Goal: Information Seeking & Learning: Compare options

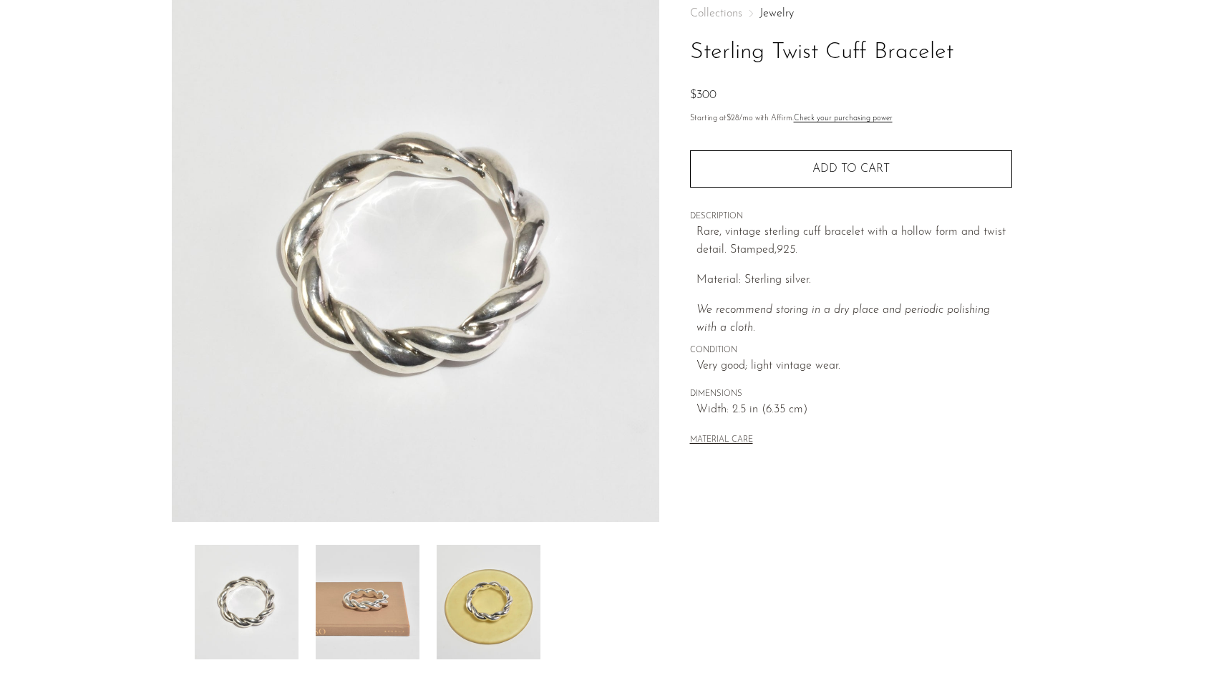
scroll to position [143, 0]
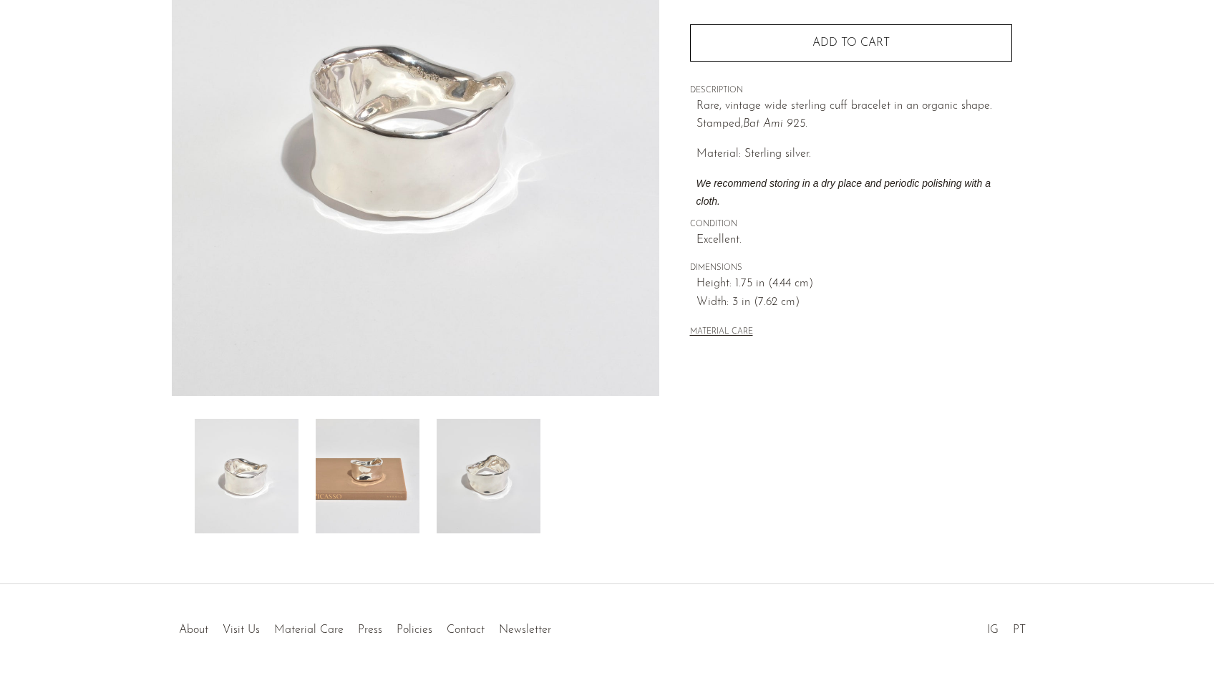
scroll to position [215, 0]
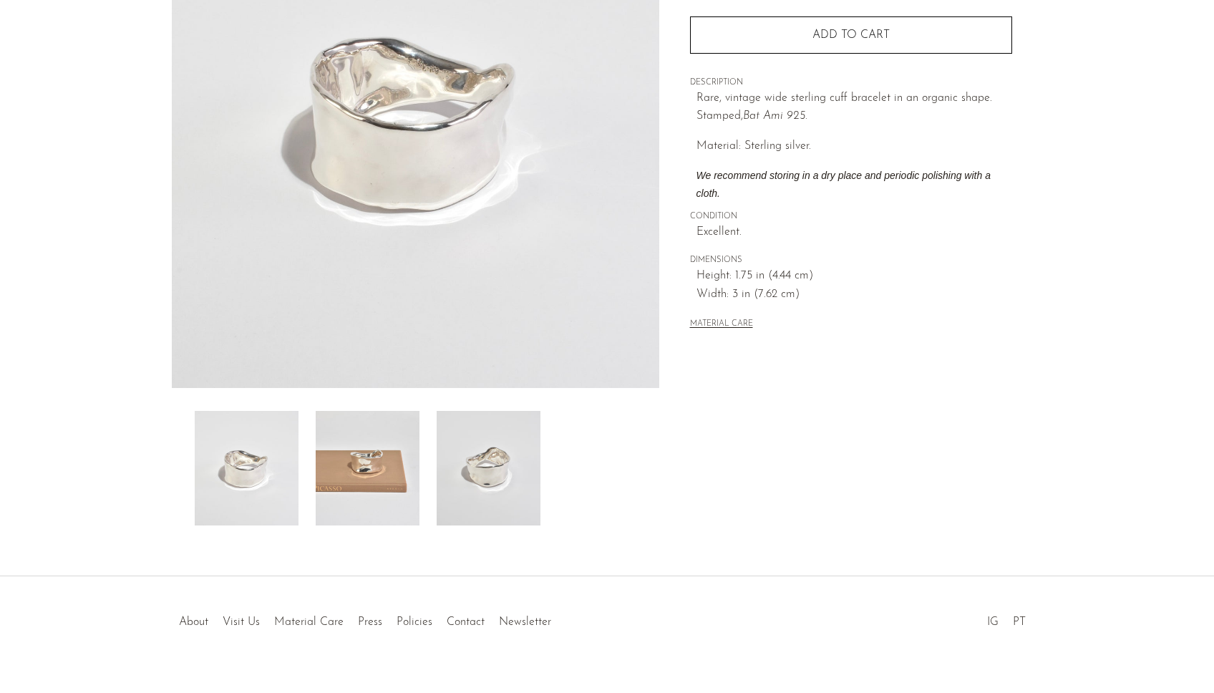
click at [367, 493] on img at bounding box center [368, 468] width 104 height 115
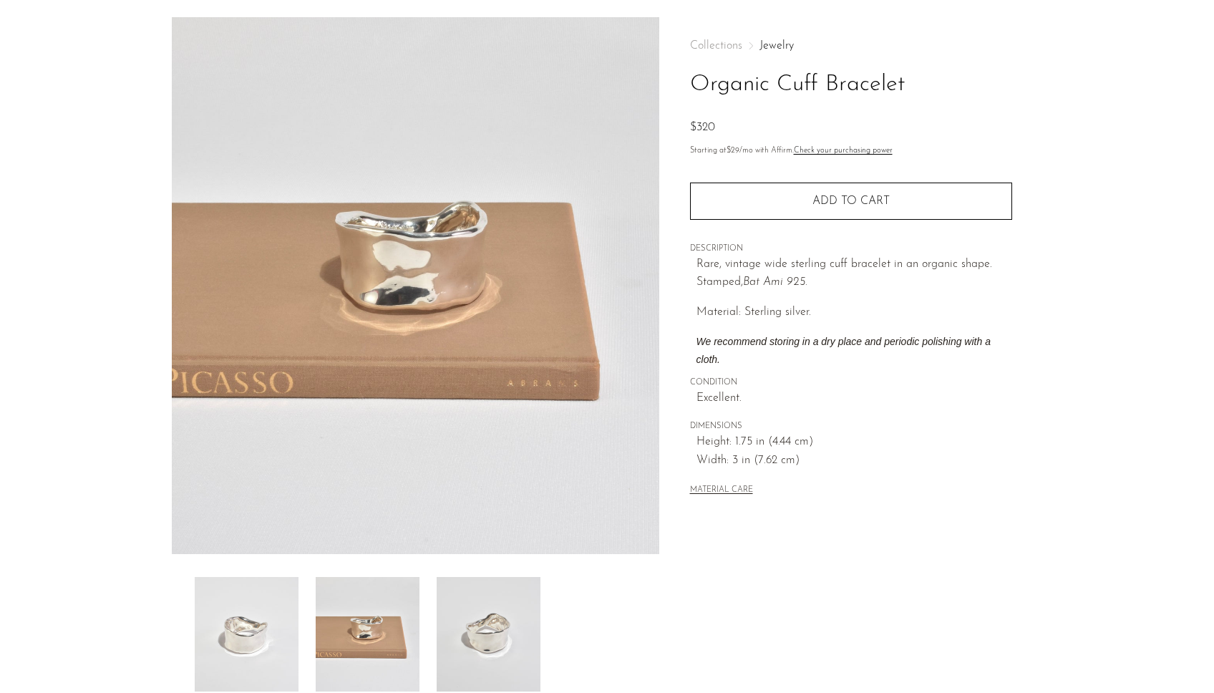
scroll to position [0, 0]
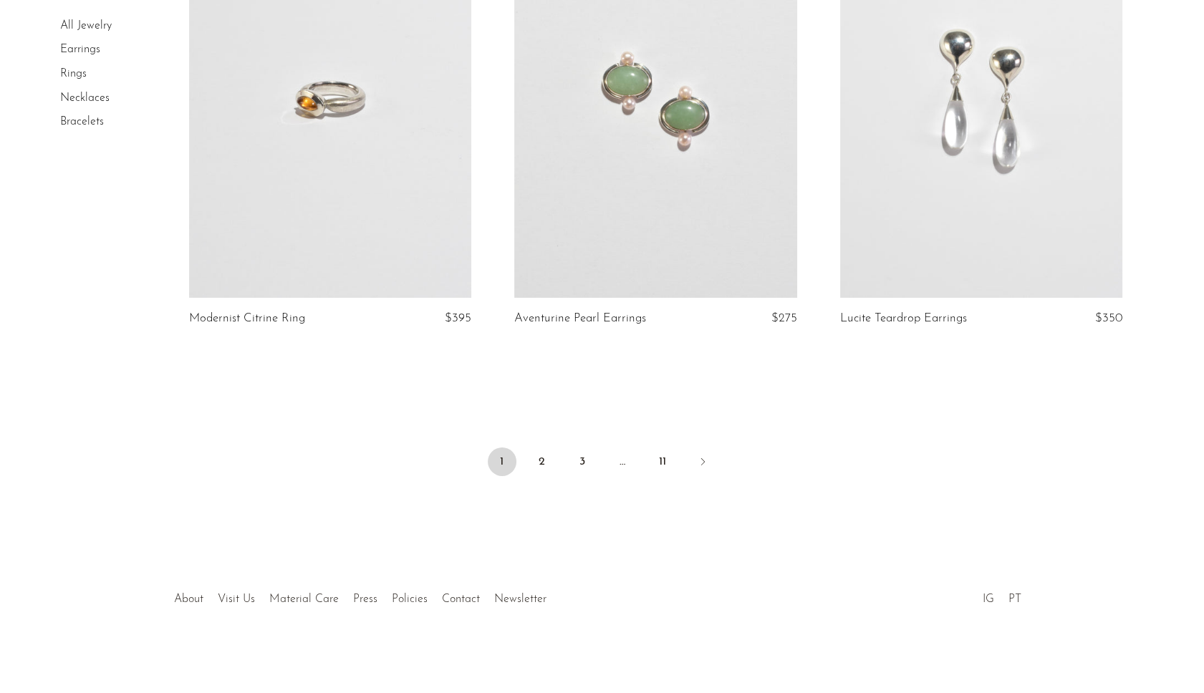
scroll to position [5273, 0]
click at [551, 461] on link "2" at bounding box center [542, 461] width 29 height 29
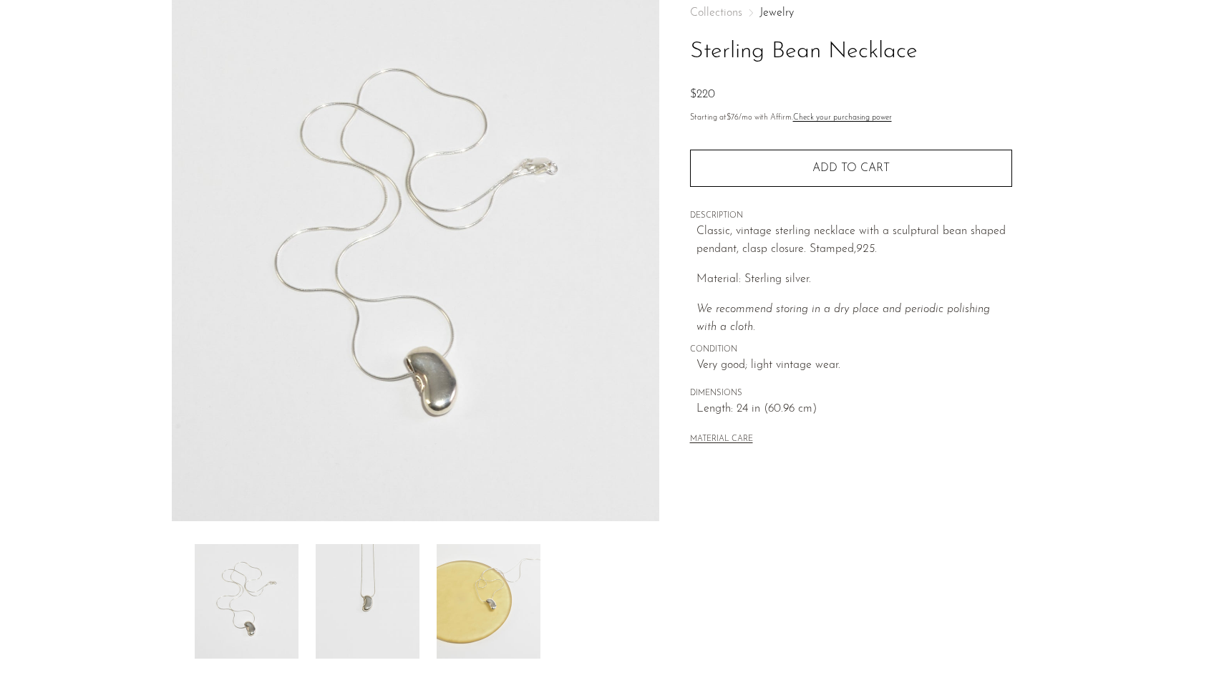
scroll to position [143, 0]
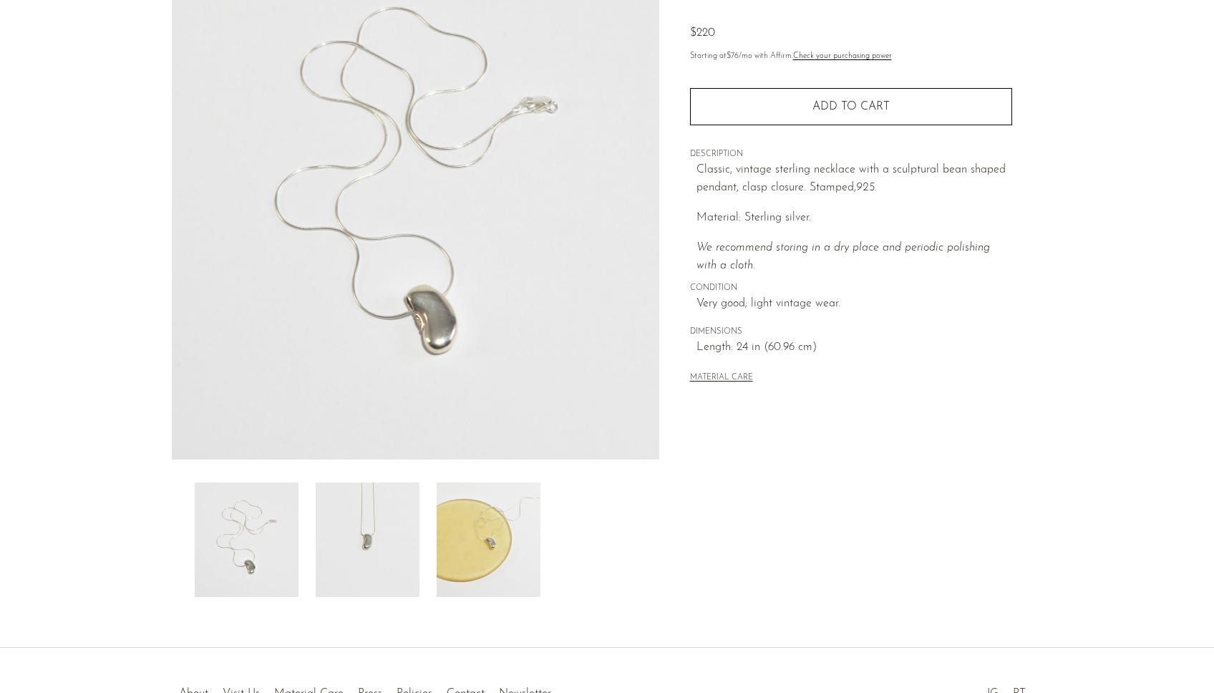
click at [401, 559] on img at bounding box center [368, 540] width 104 height 115
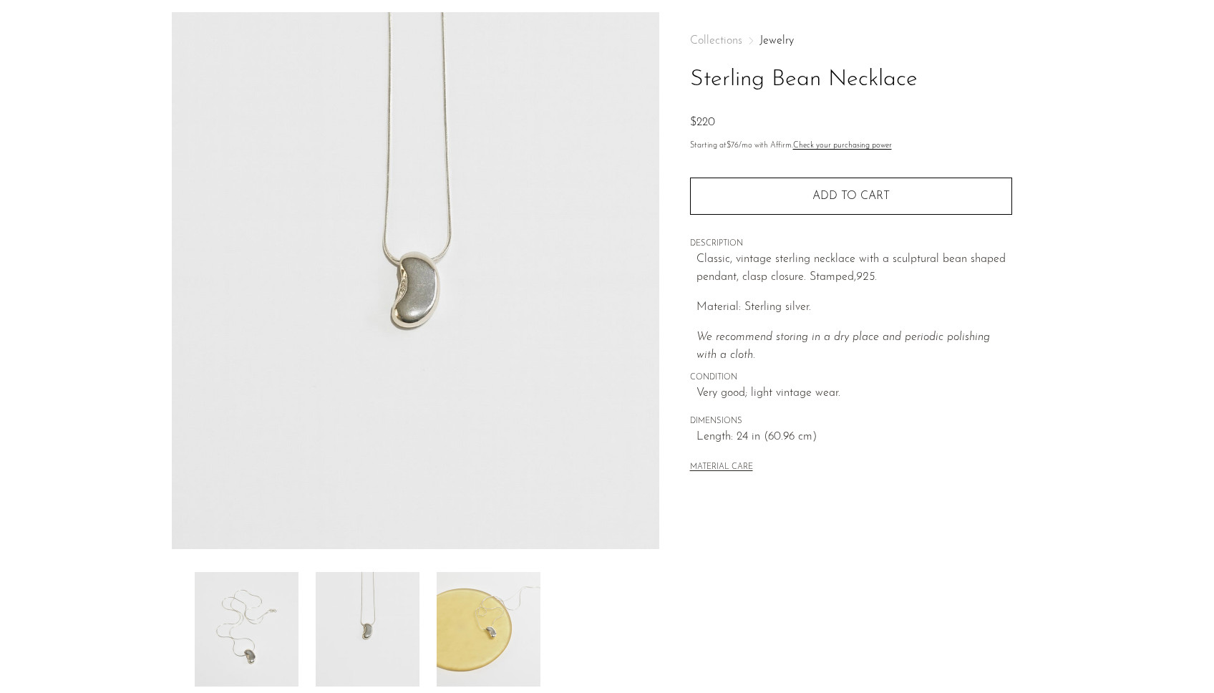
scroll to position [0, 0]
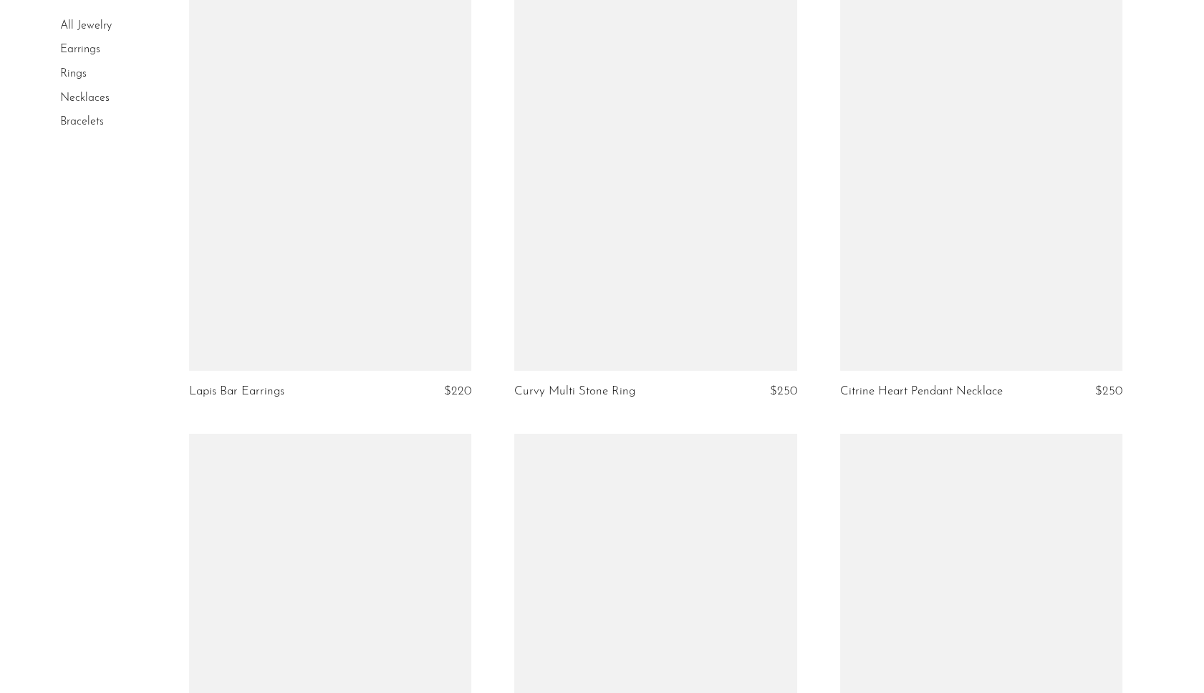
scroll to position [5155, 0]
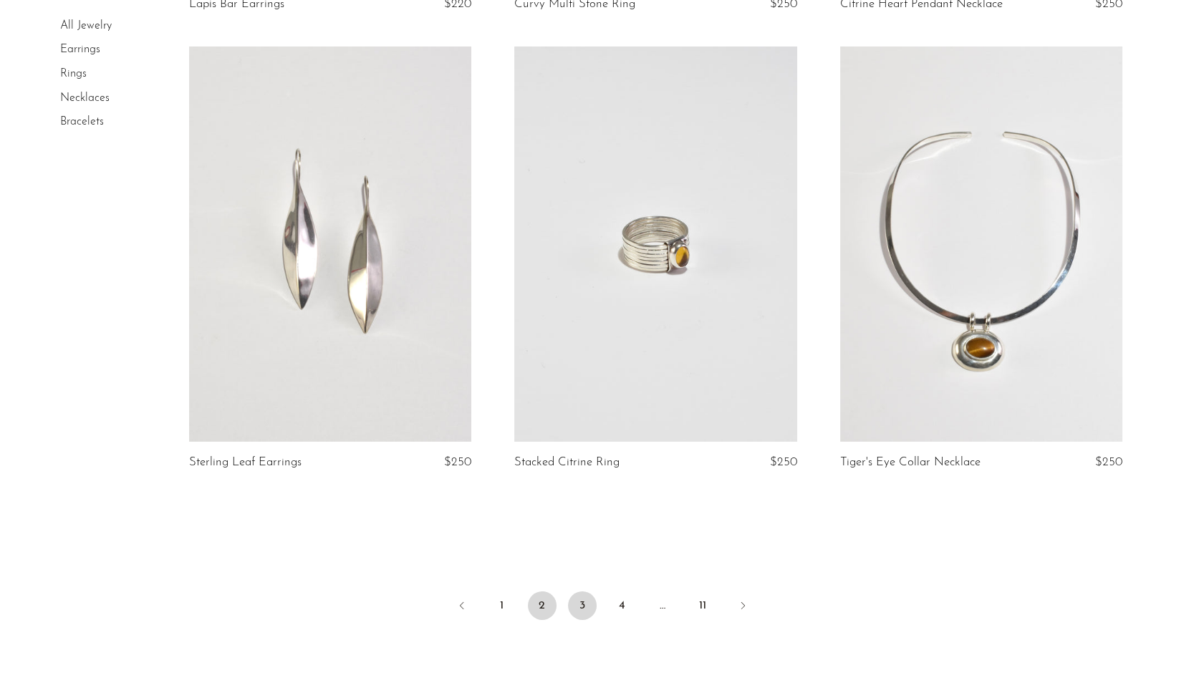
click at [591, 609] on link "3" at bounding box center [582, 605] width 29 height 29
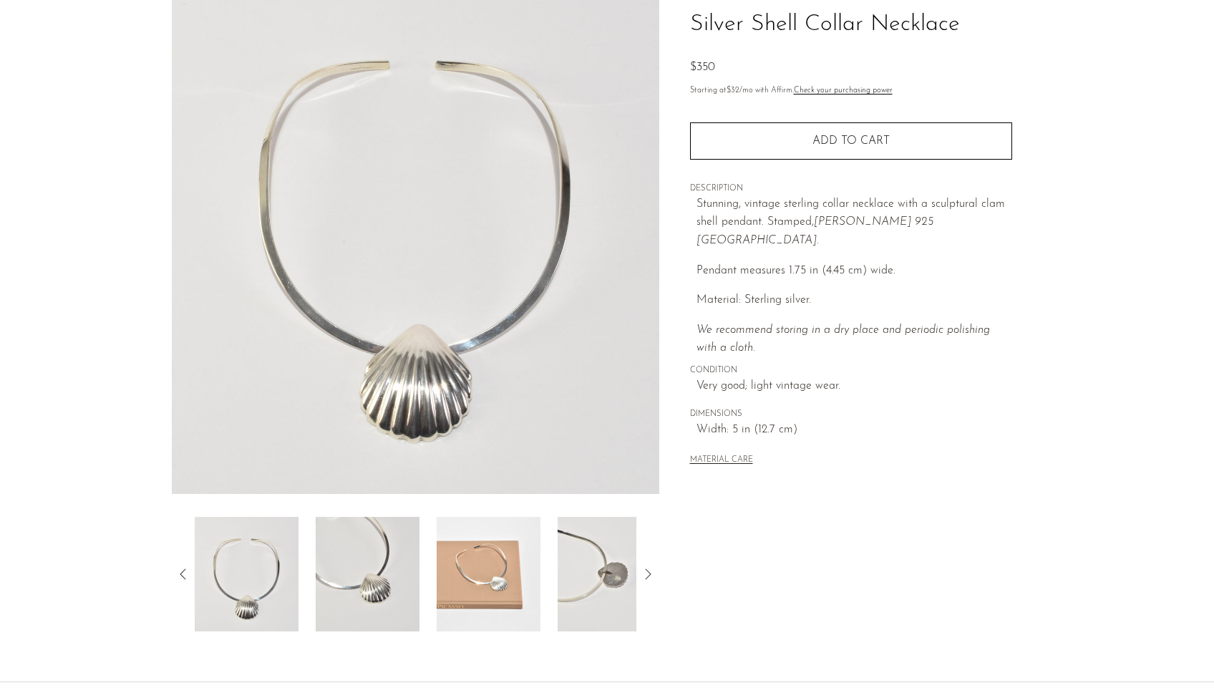
scroll to position [239, 0]
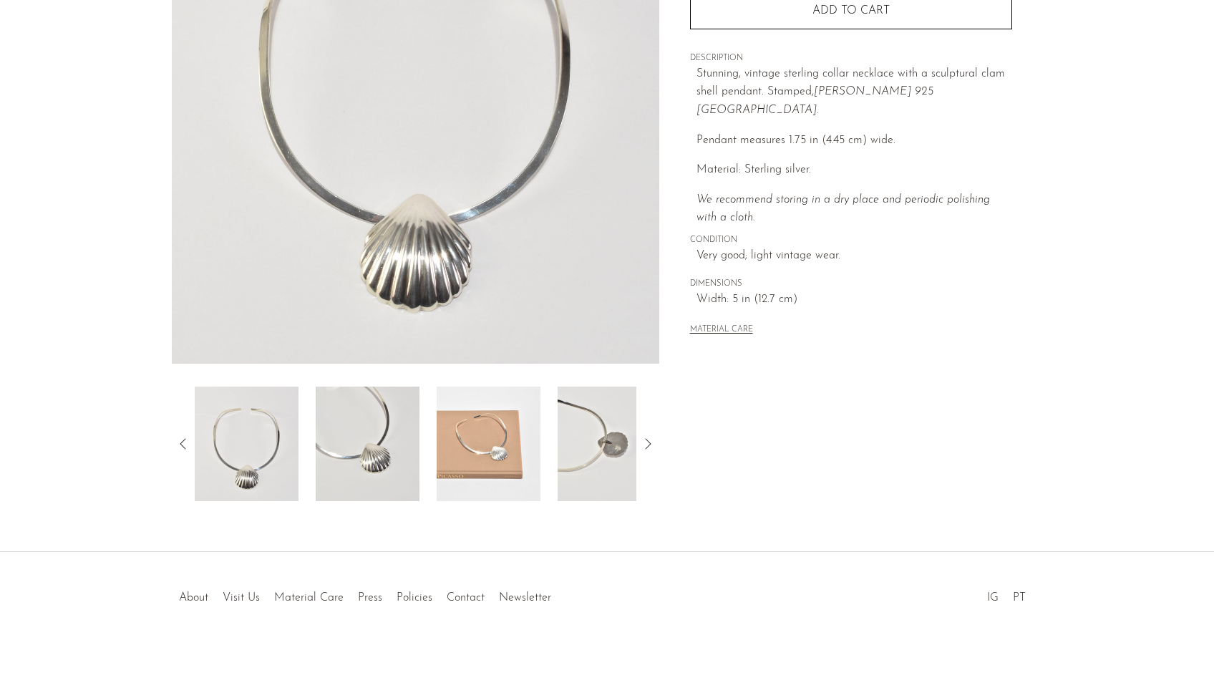
click at [379, 480] on img at bounding box center [368, 444] width 104 height 115
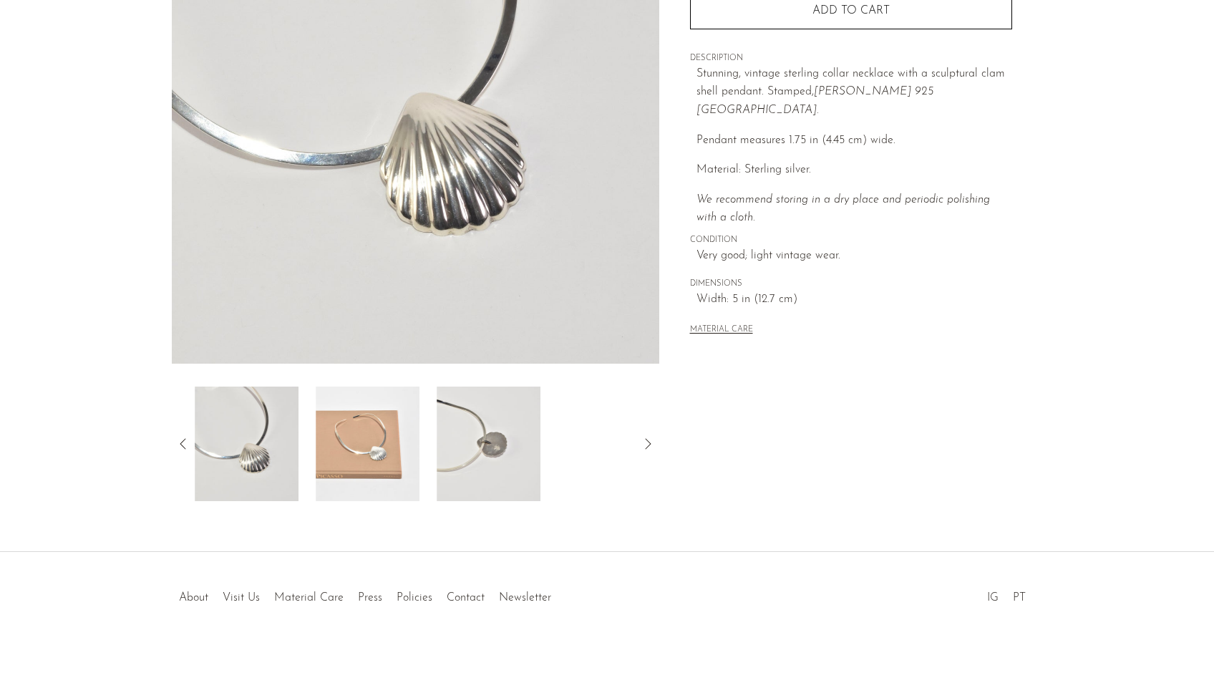
scroll to position [0, 0]
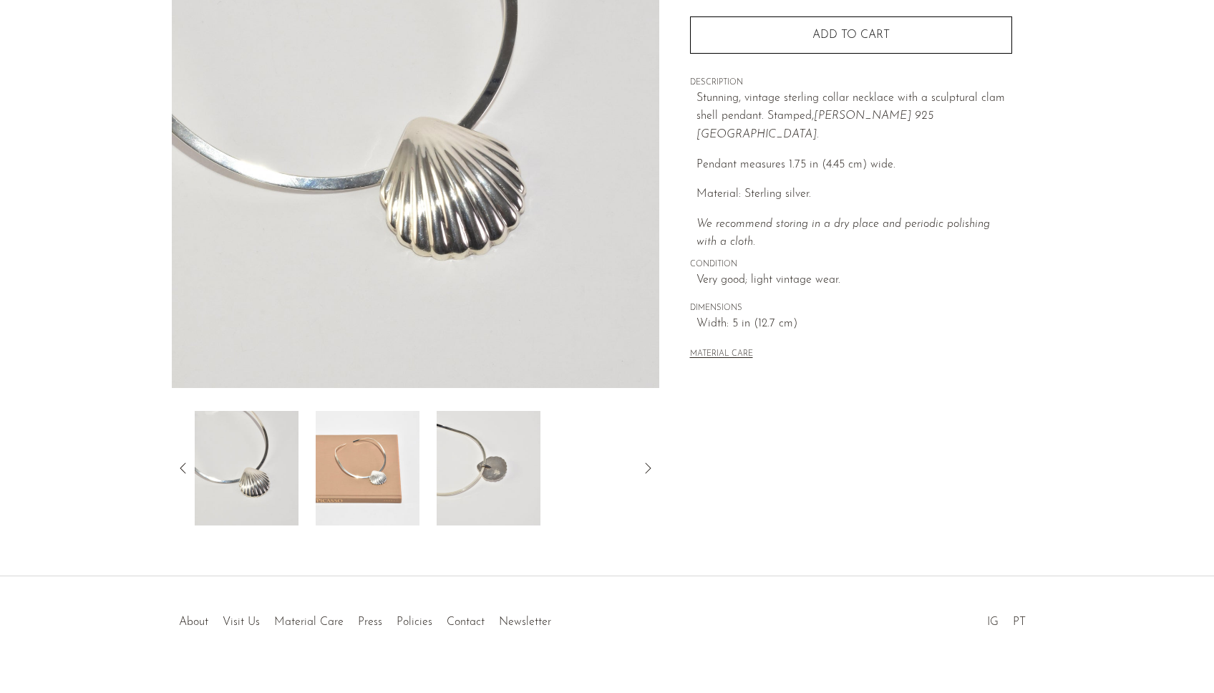
click at [266, 508] on img at bounding box center [247, 468] width 104 height 115
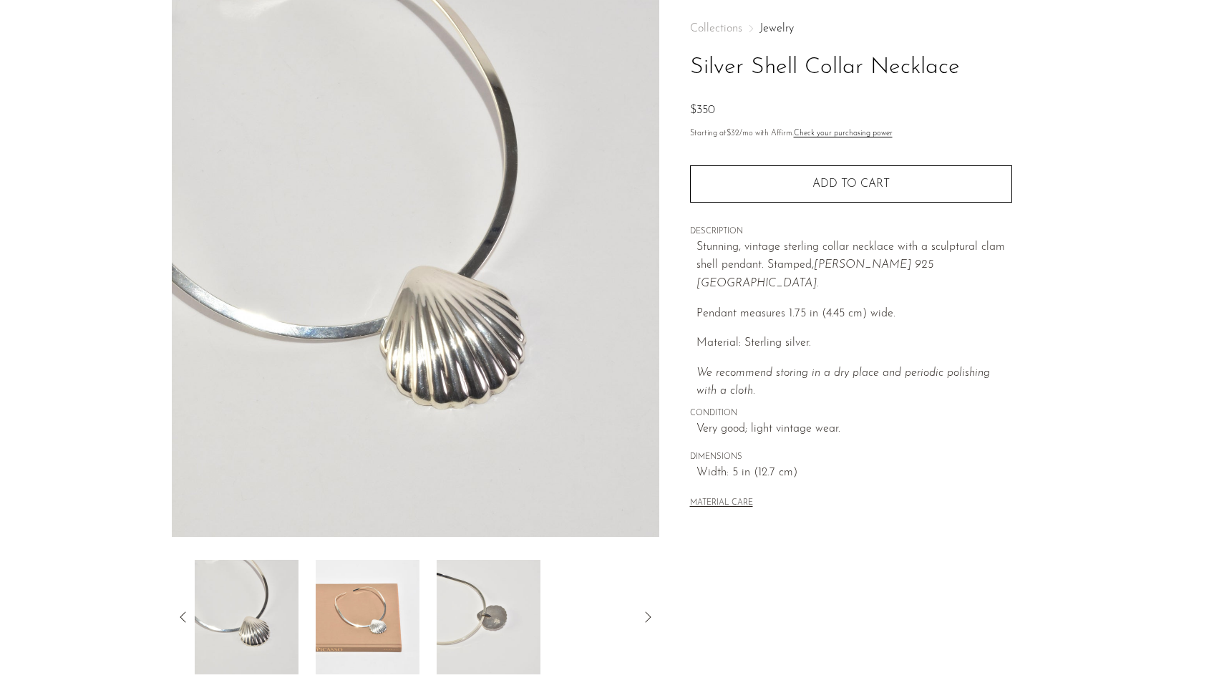
scroll to position [143, 0]
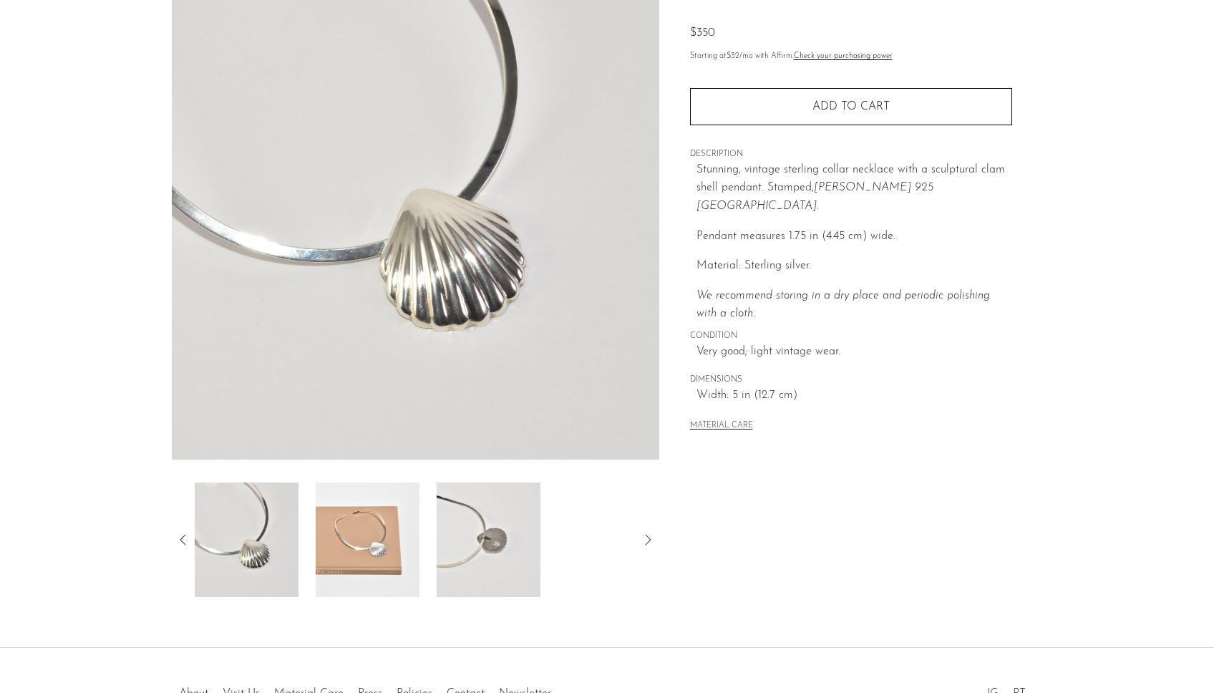
click at [347, 528] on img at bounding box center [368, 540] width 104 height 115
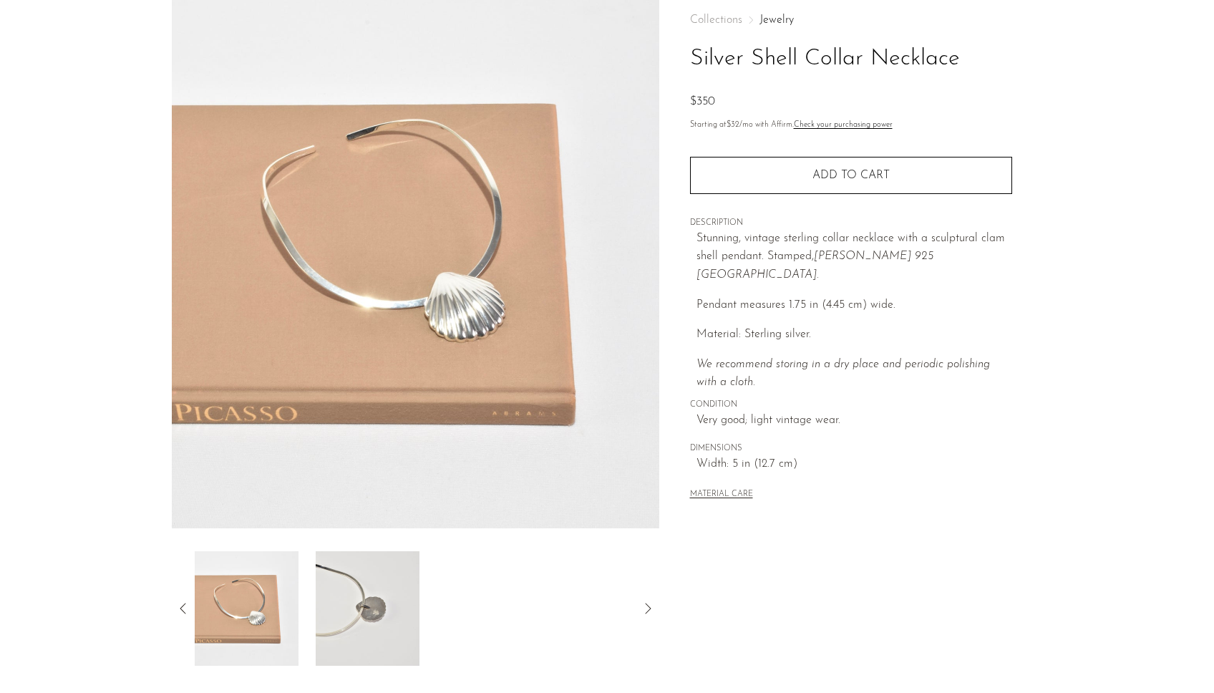
scroll to position [0, 0]
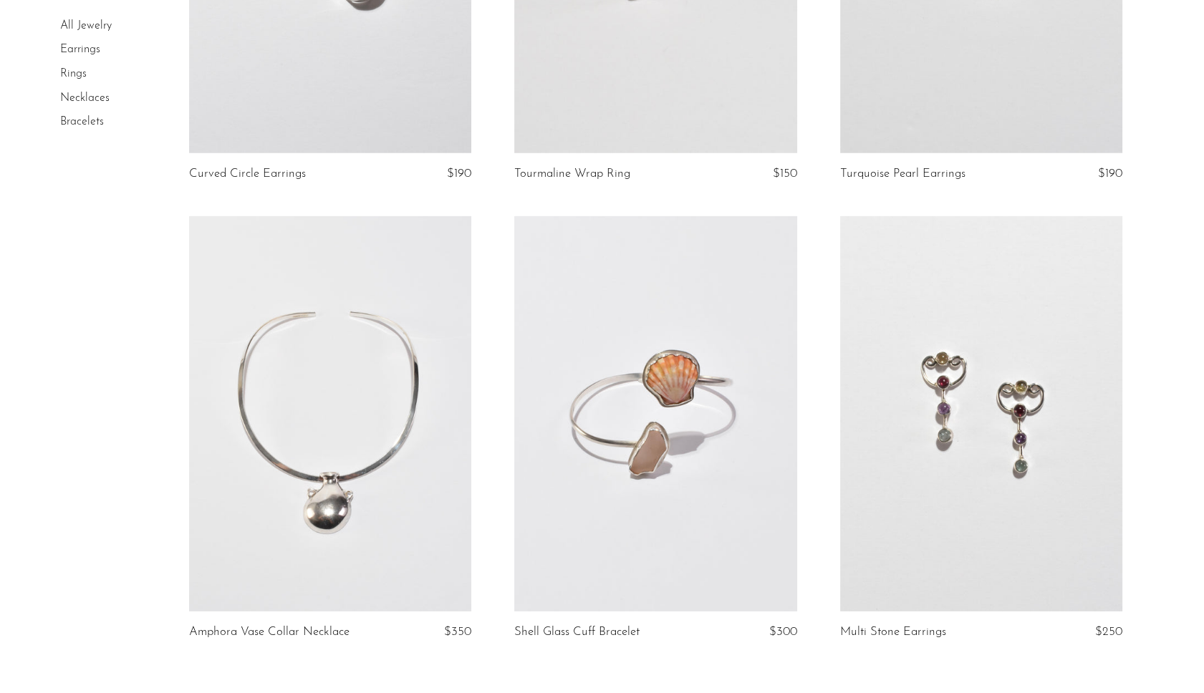
scroll to position [5273, 0]
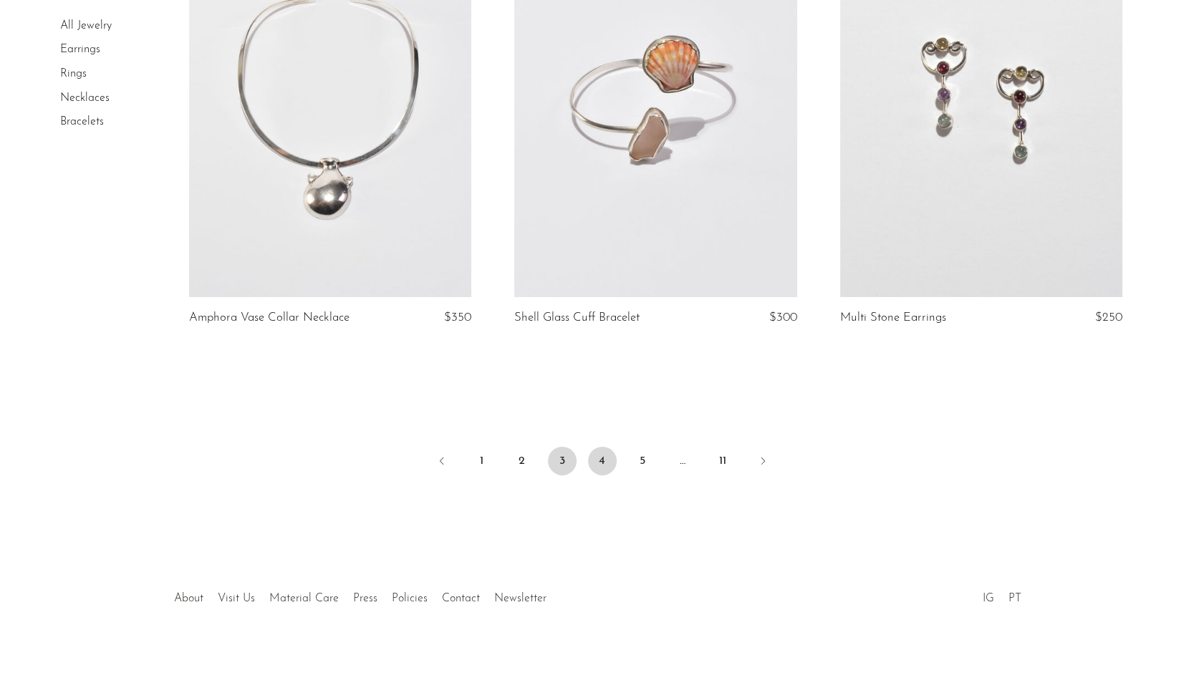
click at [607, 462] on link "4" at bounding box center [602, 461] width 29 height 29
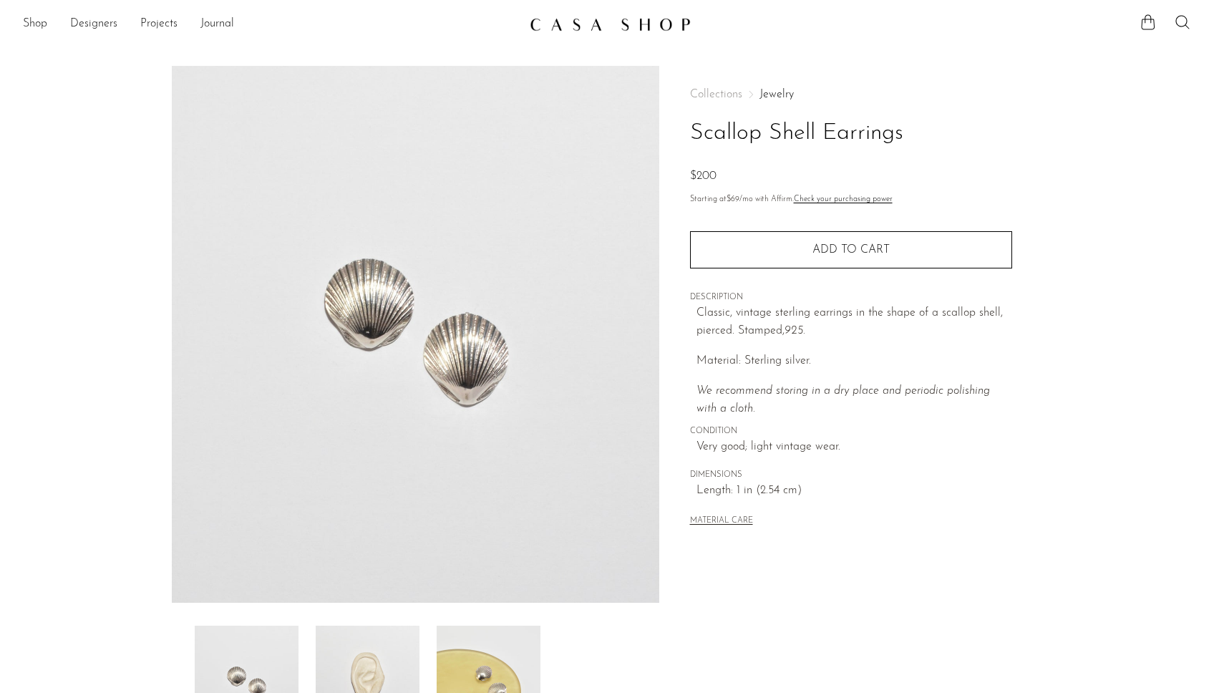
scroll to position [143, 0]
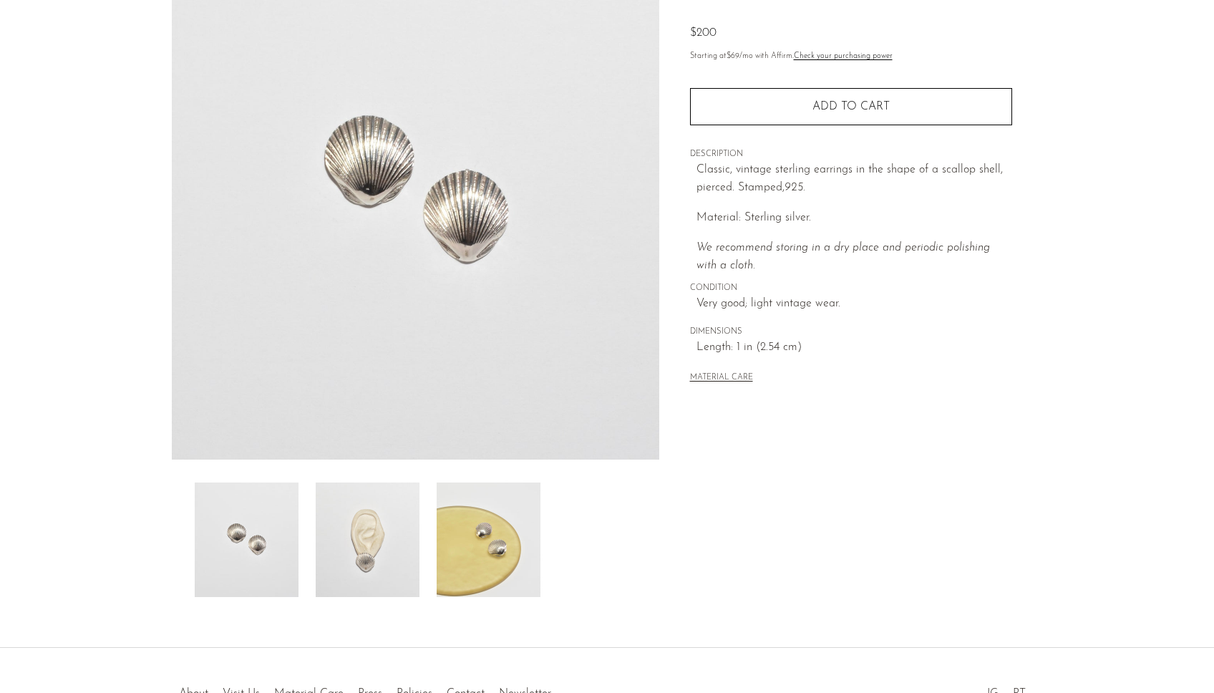
click at [344, 574] on img at bounding box center [368, 540] width 104 height 115
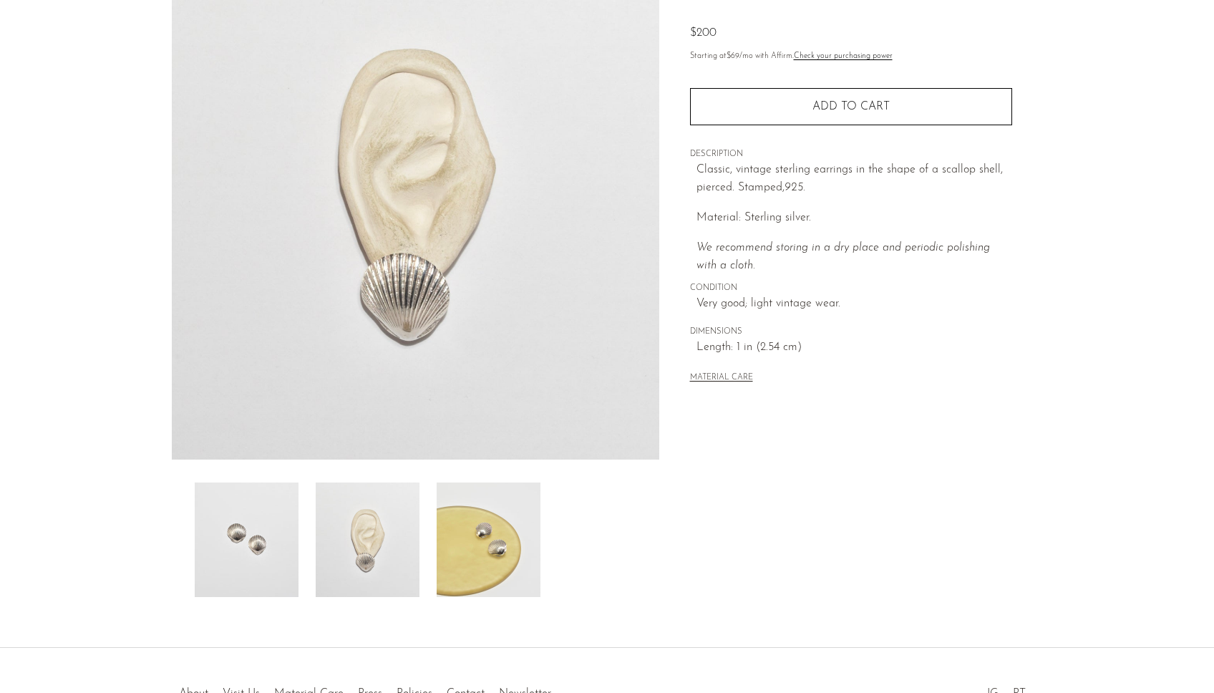
click at [410, 321] on img at bounding box center [416, 191] width 488 height 537
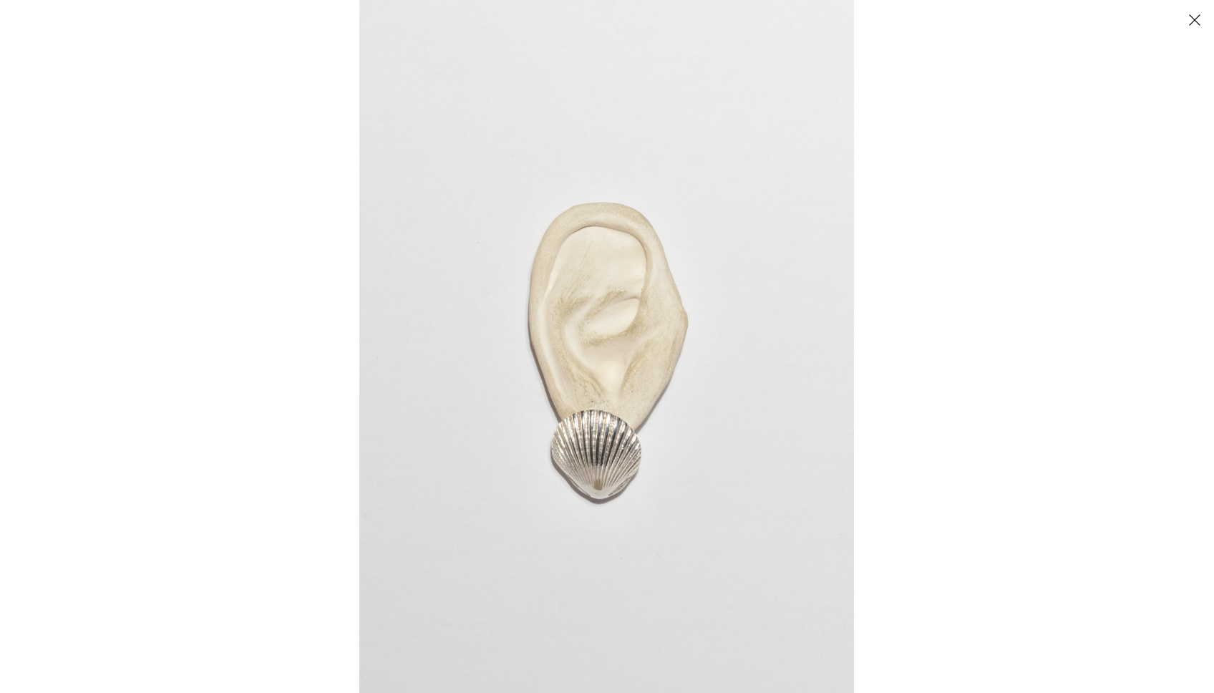
click at [611, 498] on img at bounding box center [606, 346] width 495 height 693
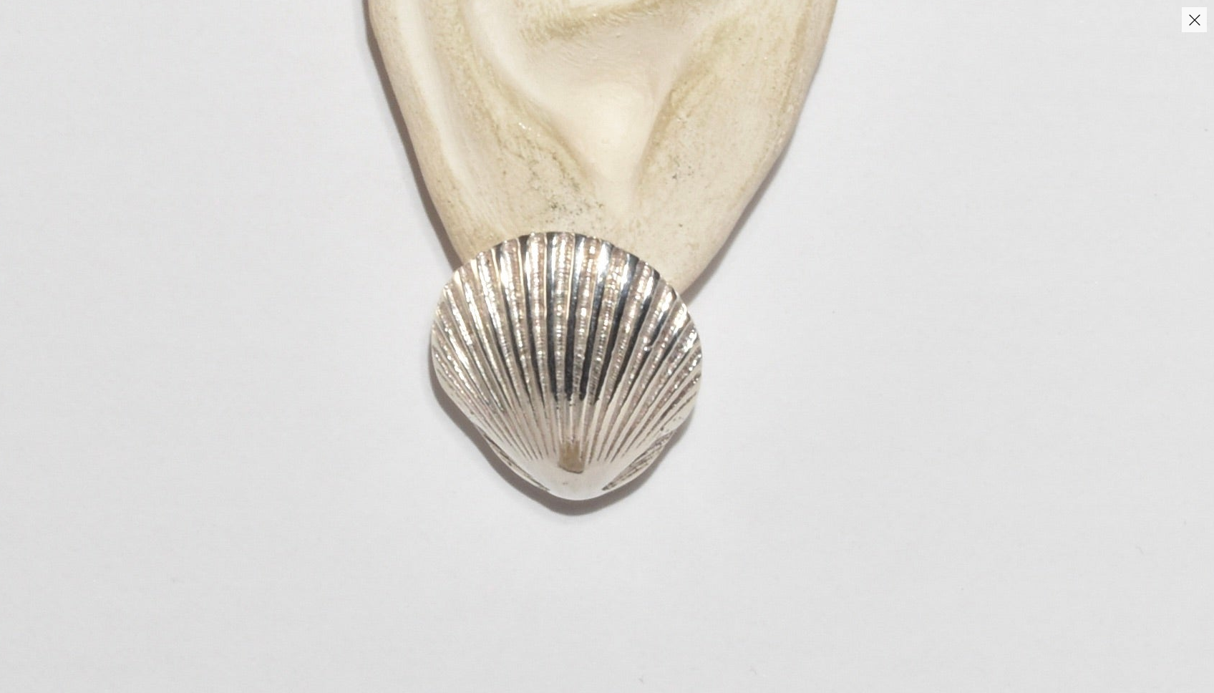
click at [611, 498] on img at bounding box center [598, 41] width 1491 height 2087
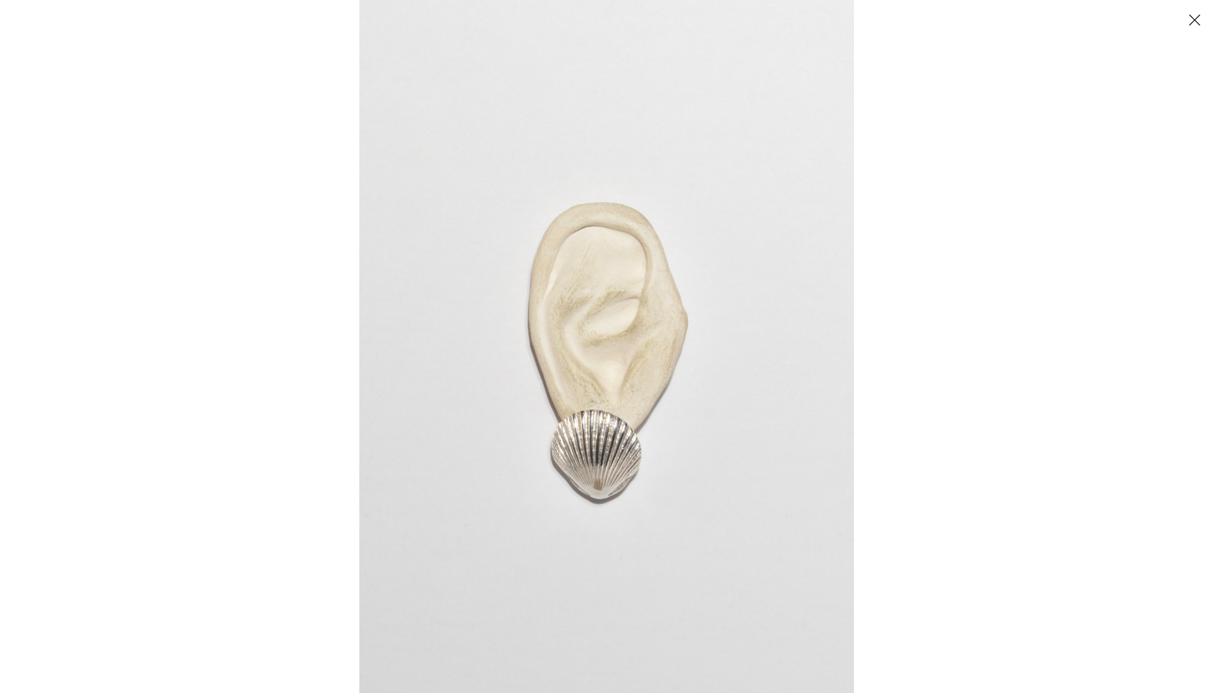
click at [1191, 17] on button "Close" at bounding box center [1194, 19] width 25 height 25
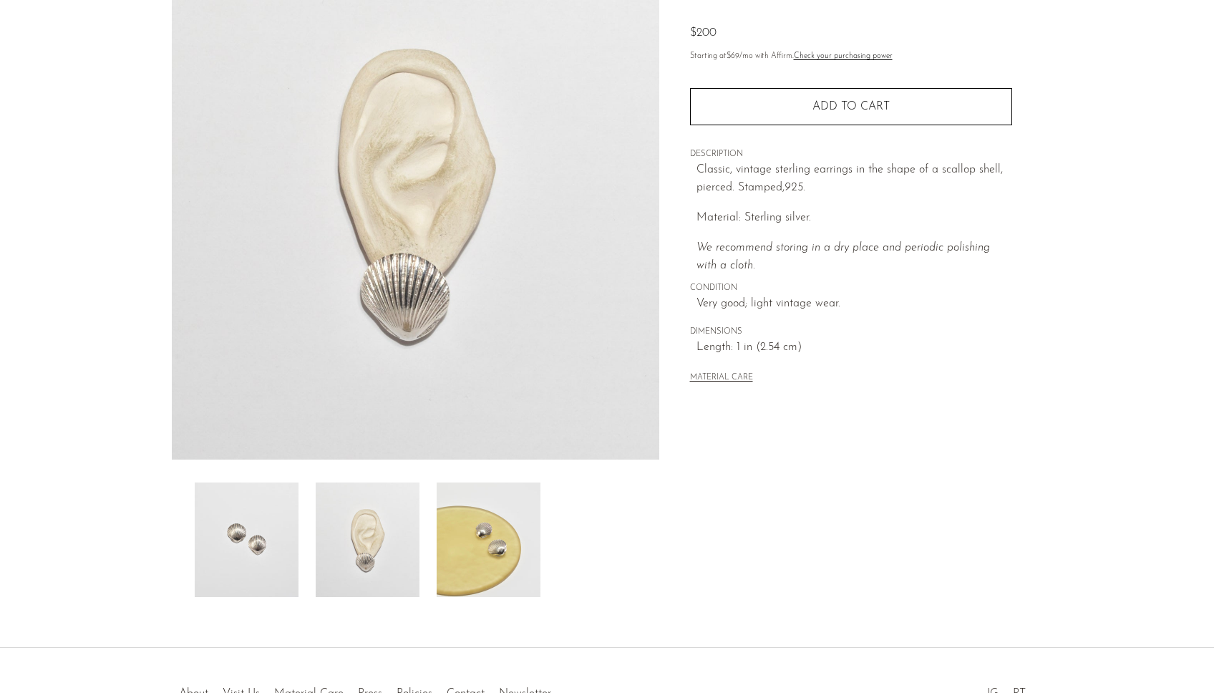
click at [231, 559] on img at bounding box center [247, 540] width 104 height 115
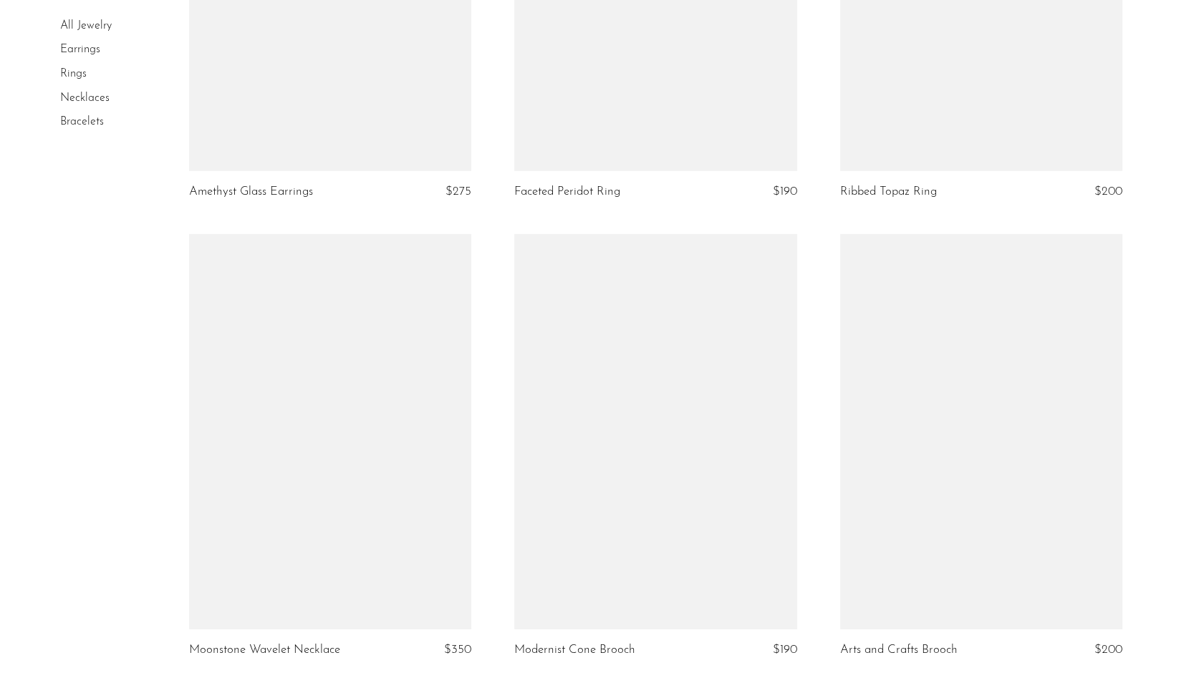
scroll to position [5227, 0]
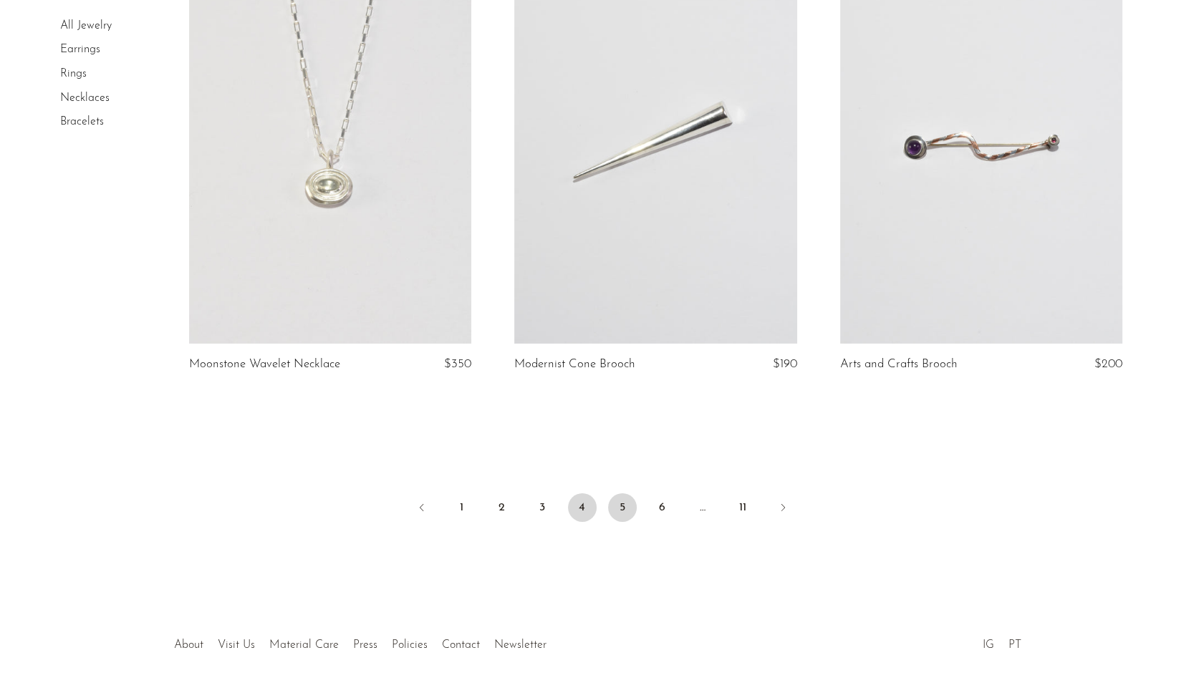
click at [626, 509] on link "5" at bounding box center [622, 507] width 29 height 29
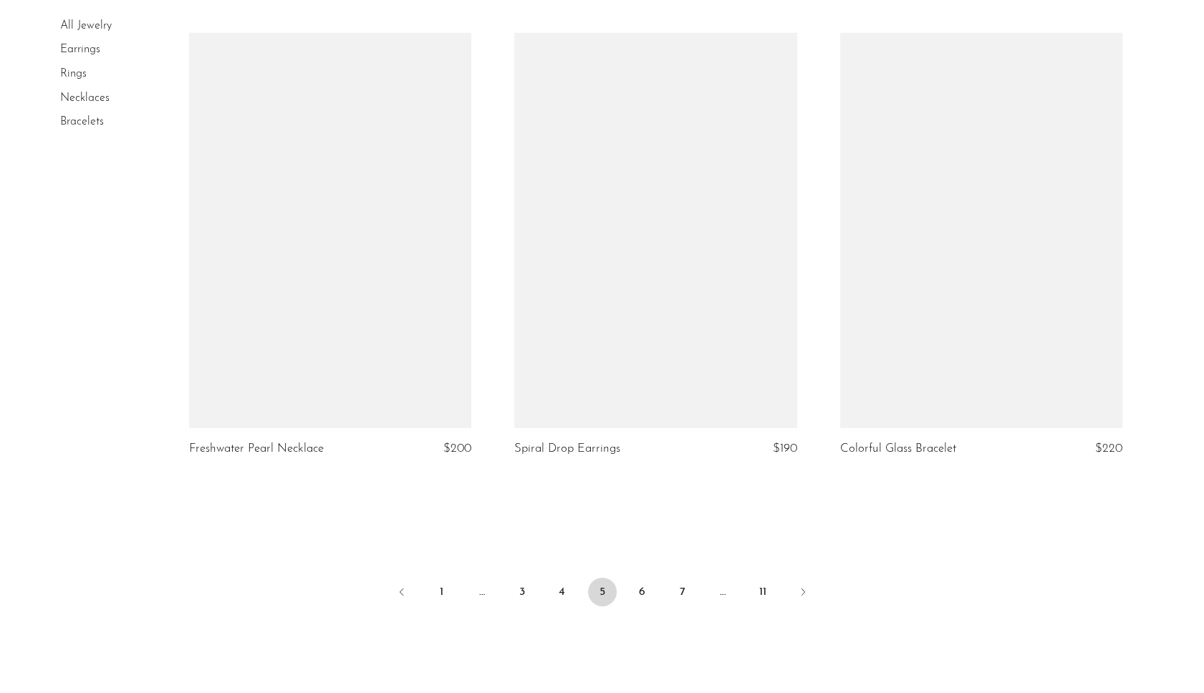
scroll to position [5273, 0]
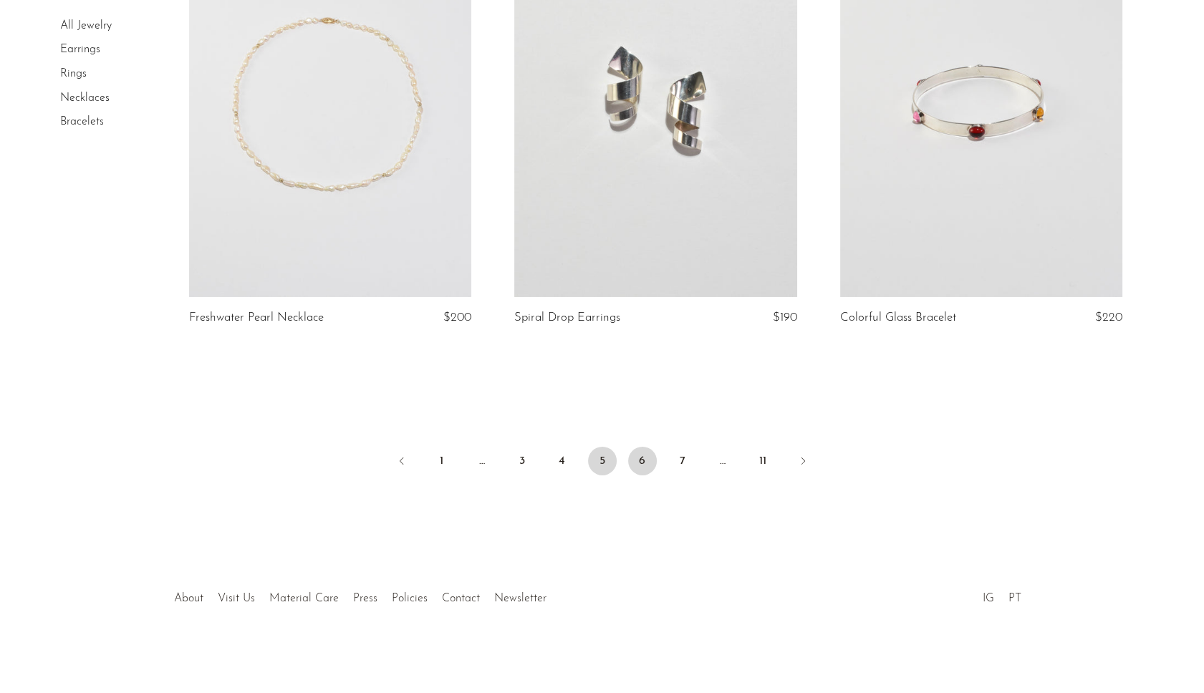
click at [649, 461] on link "6" at bounding box center [642, 461] width 29 height 29
